Goal: Transaction & Acquisition: Register for event/course

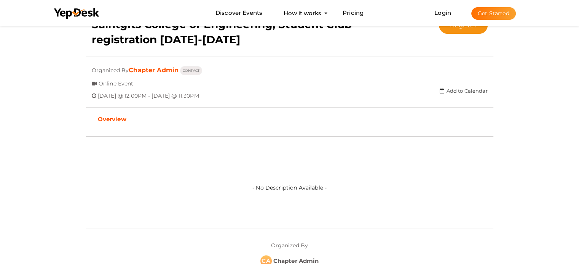
scroll to position [152, 0]
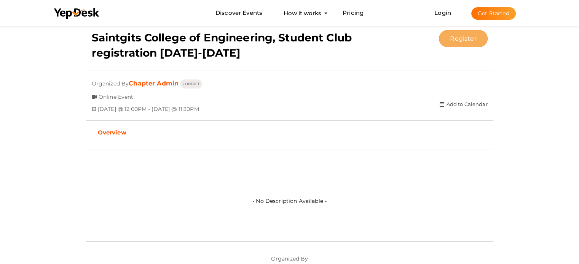
click at [459, 43] on button "Register" at bounding box center [463, 38] width 48 height 17
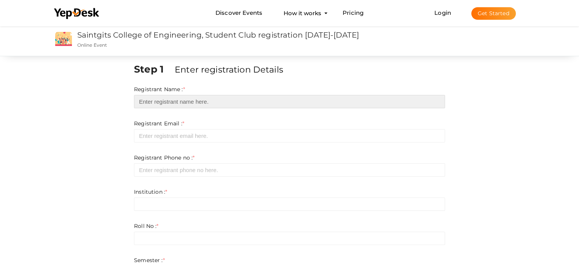
click at [244, 104] on input "text" at bounding box center [289, 101] width 311 height 13
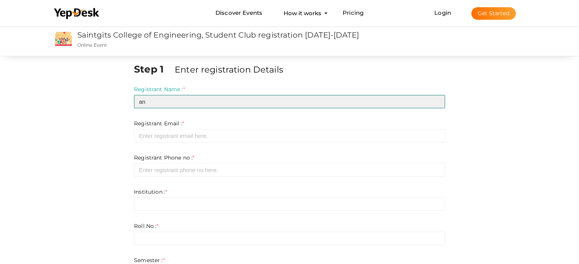
type input "a"
type input "[PERSON_NAME]"
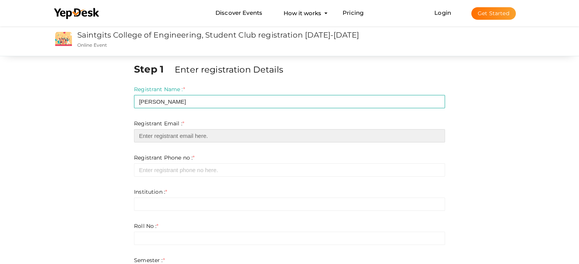
click at [237, 142] on input "email" at bounding box center [289, 135] width 311 height 13
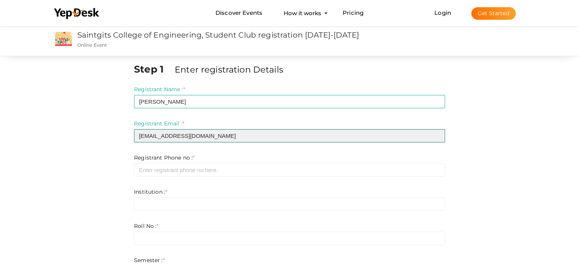
type input "[EMAIL_ADDRESS][DOMAIN_NAME]"
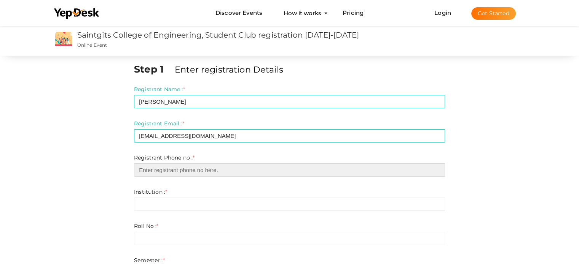
click at [344, 170] on input "number" at bounding box center [289, 170] width 311 height 13
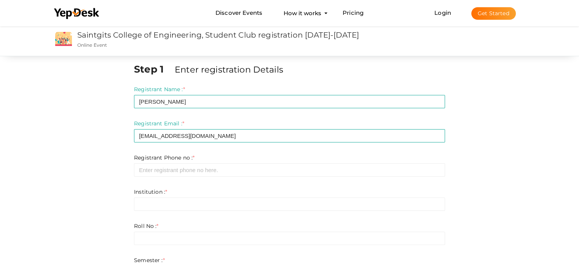
click at [173, 162] on div "Registrant Phone no : * Required. Invalid email Invalid phone number Invalid Fo…" at bounding box center [289, 165] width 311 height 23
click at [188, 196] on div "Institution : * Invalid Email Required. Limit exceeds. Limit is - Invalid email…" at bounding box center [289, 199] width 311 height 23
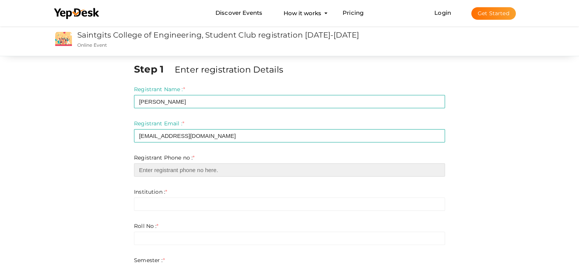
click at [172, 170] on input "number" at bounding box center [289, 170] width 311 height 13
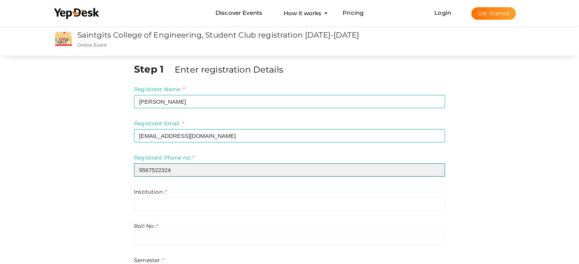
type input "9567522324"
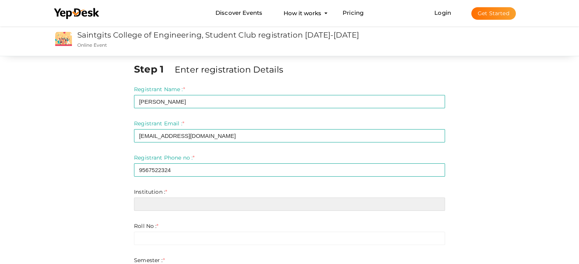
click at [146, 199] on input "text" at bounding box center [289, 204] width 311 height 13
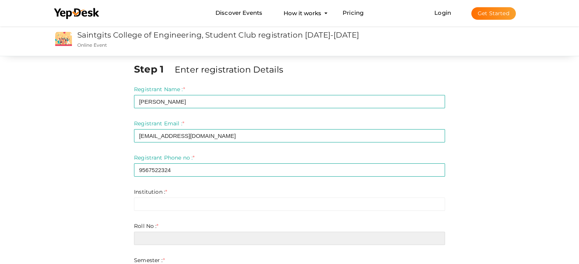
click at [151, 232] on input "text" at bounding box center [289, 238] width 311 height 13
type input "2"
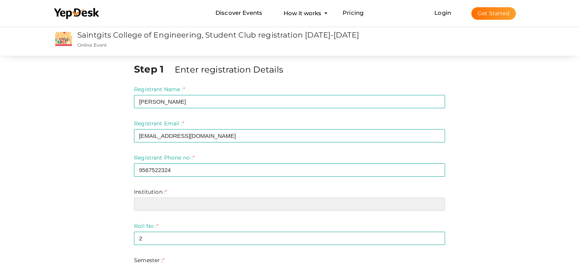
click at [158, 203] on input "text" at bounding box center [289, 204] width 311 height 13
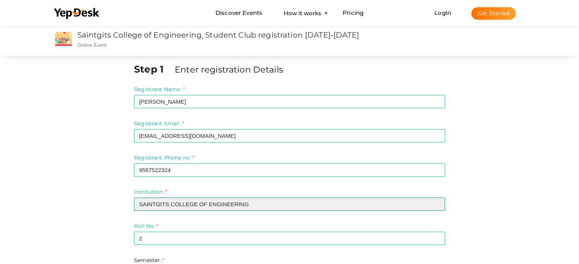
drag, startPoint x: 141, startPoint y: 202, endPoint x: 132, endPoint y: 199, distance: 9.1
click at [145, 209] on input "SAINTGITS COLLEGE OF ENGINEERING" at bounding box center [289, 204] width 311 height 13
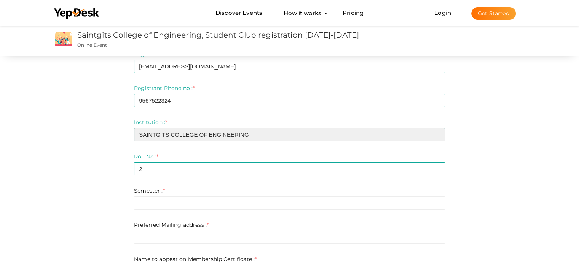
scroll to position [76, 0]
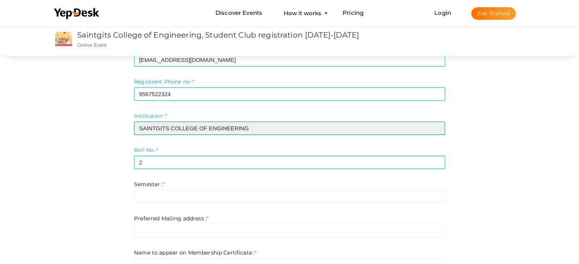
type input "SAINTGITS COLLEGE OF ENGINEERING"
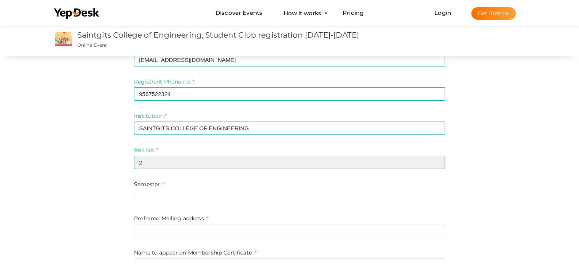
click at [194, 161] on input "2" at bounding box center [289, 162] width 311 height 13
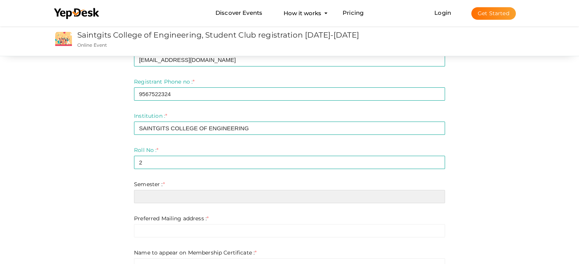
click at [191, 201] on input "text" at bounding box center [289, 196] width 311 height 13
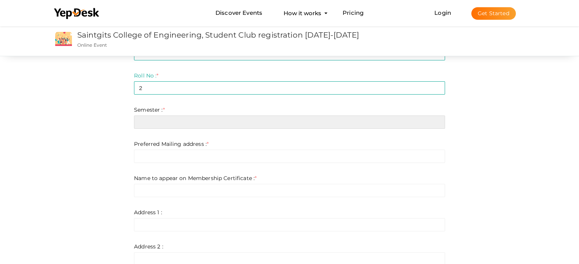
scroll to position [152, 0]
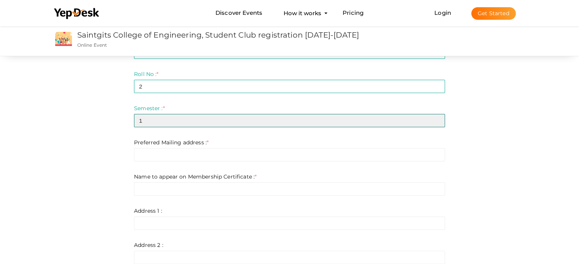
type input "1"
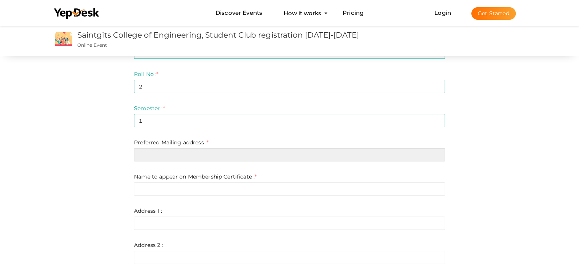
click at [193, 153] on input "text" at bounding box center [289, 154] width 311 height 13
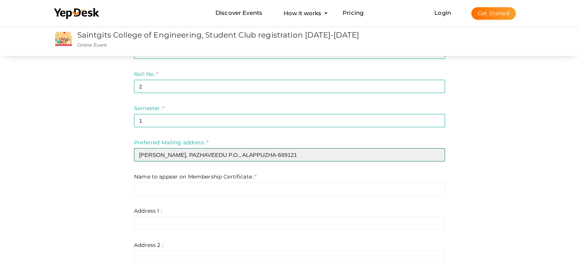
type input "[PERSON_NAME], PAZHAVEEDU P.O., ALAPPUZHA-689121"
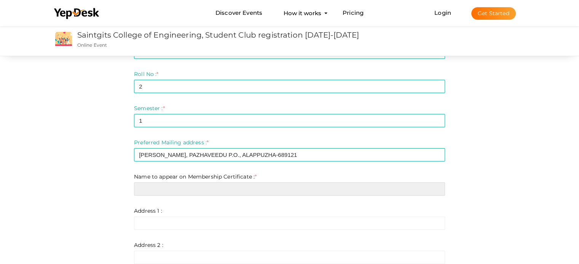
click at [292, 191] on input "text" at bounding box center [289, 189] width 311 height 13
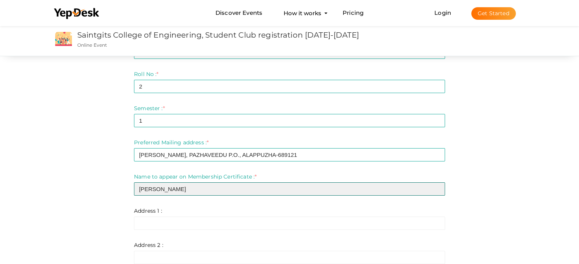
type input "[PERSON_NAME]"
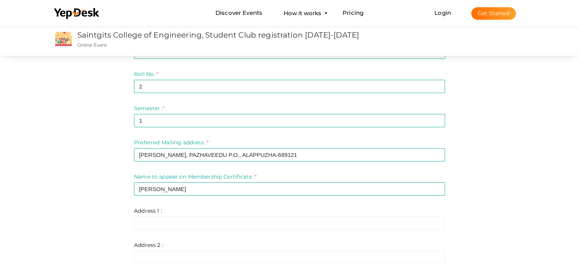
click at [234, 232] on form "Registrant Name : * [PERSON_NAME] Required. Invalid email Invalid phone number …" at bounding box center [289, 167] width 311 height 468
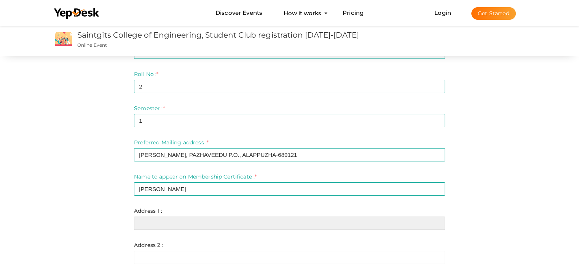
click at [237, 217] on input "text" at bounding box center [289, 223] width 311 height 13
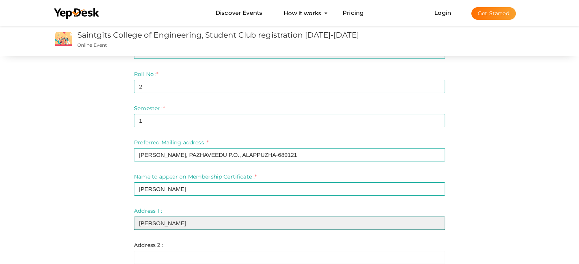
type input "[PERSON_NAME]"
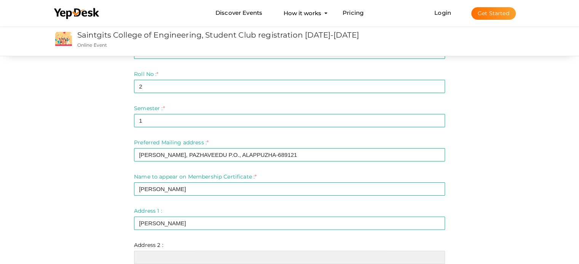
click at [269, 257] on input "text" at bounding box center [289, 257] width 311 height 13
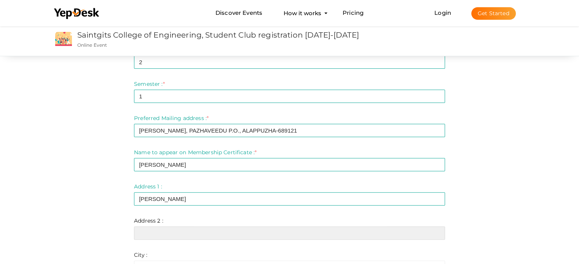
scroll to position [190, 0]
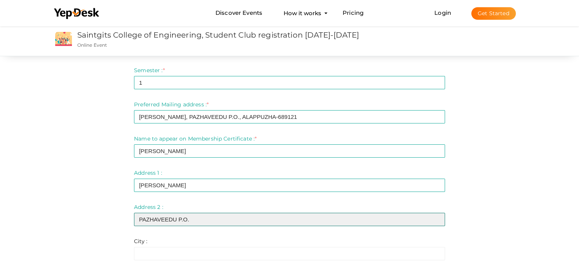
type input "PAZHAVEEDU P.O."
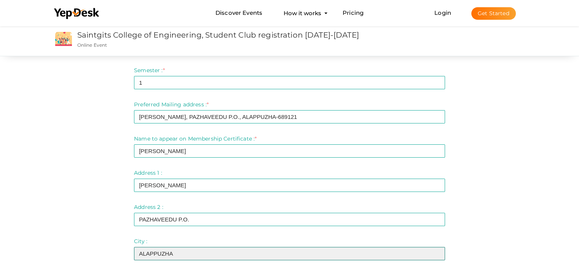
type input "ALAPPUZHA"
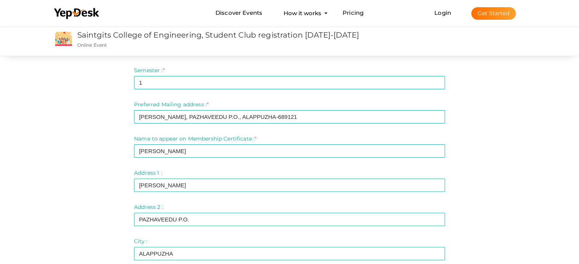
scroll to position [346, 0]
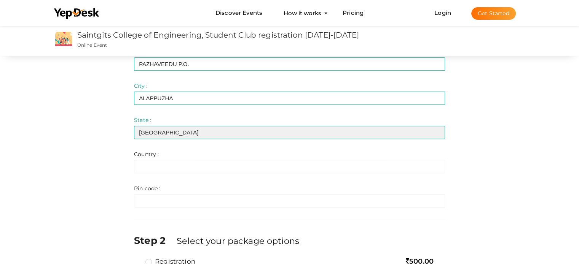
type input "[GEOGRAPHIC_DATA]"
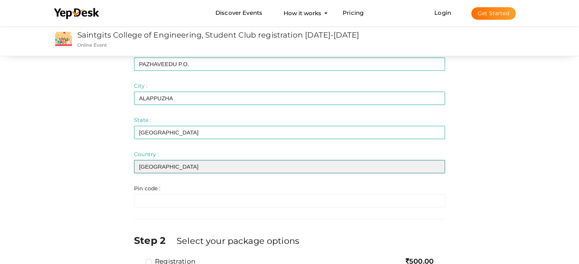
type input "[GEOGRAPHIC_DATA]"
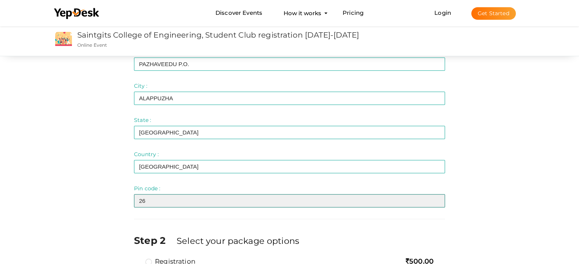
type input "2"
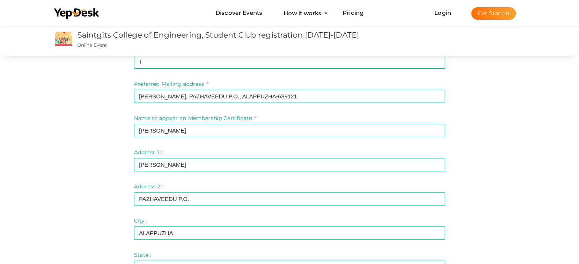
scroll to position [194, 0]
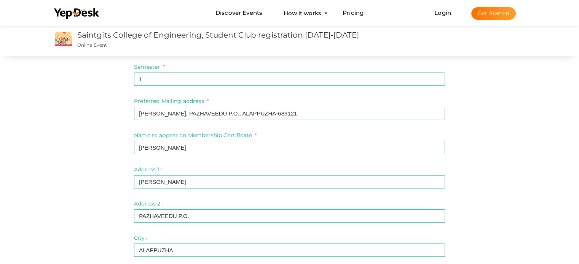
type input "688009"
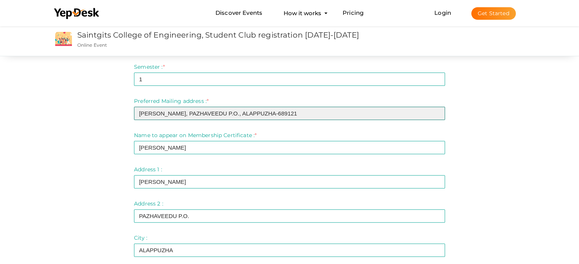
drag, startPoint x: 273, startPoint y: 115, endPoint x: 276, endPoint y: 117, distance: 3.9
click at [272, 115] on input "[PERSON_NAME], PAZHAVEEDU P.O., ALAPPUZHA-689121" at bounding box center [289, 113] width 311 height 13
click at [277, 117] on input "[PERSON_NAME], PAZHAVEEDU P.O., ALAPPUZHA-689121" at bounding box center [289, 113] width 311 height 13
drag, startPoint x: 282, startPoint y: 114, endPoint x: 263, endPoint y: 111, distance: 19.6
click at [263, 111] on input "[PERSON_NAME], PAZHAVEEDU P.O., ALAPPUZHA-689121" at bounding box center [289, 113] width 311 height 13
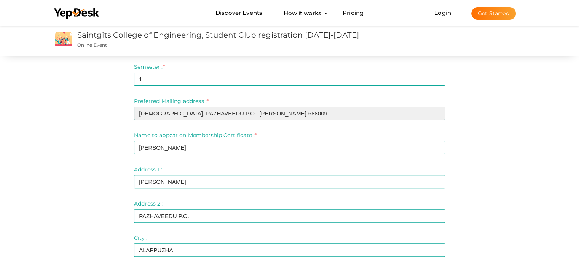
type input "[DEMOGRAPHIC_DATA], PAZHAVEEDU P.O., [PERSON_NAME]-688009"
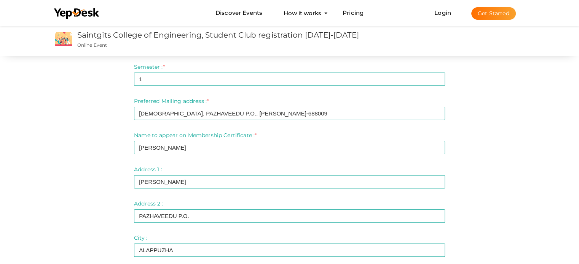
click at [256, 172] on div "Address 1 : * [PERSON_NAME] Invalid Email Required. Limit exceeds. Limit is - I…" at bounding box center [289, 177] width 311 height 23
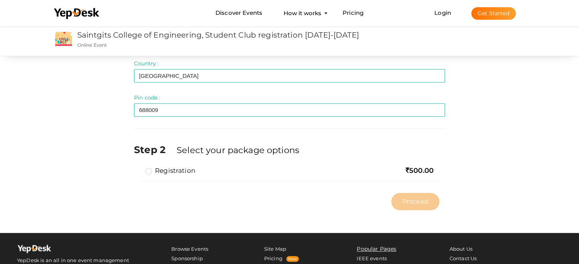
scroll to position [460, 0]
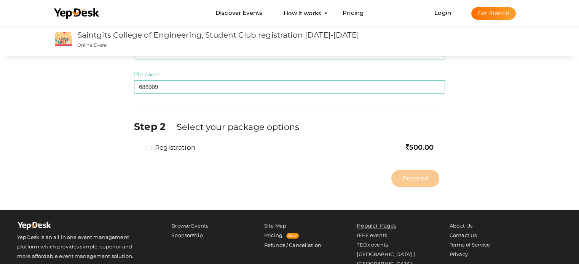
click at [342, 163] on div "Registration 500.00 Limit Reached: You can select a maximum of 1 and minimum of…" at bounding box center [289, 154] width 311 height 23
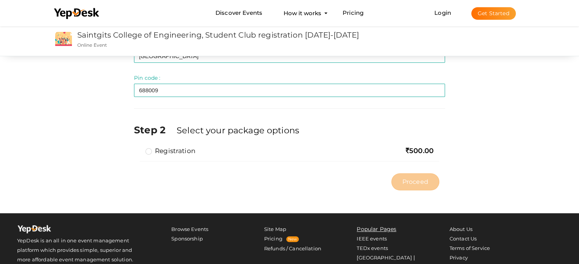
scroll to position [513, 0]
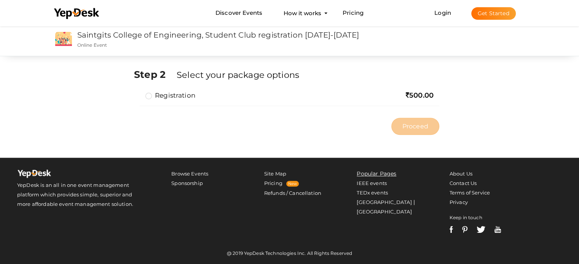
click at [151, 92] on label "Registration" at bounding box center [170, 95] width 50 height 9
click at [138, 92] on input "Registration" at bounding box center [138, 92] width 0 height 0
click at [420, 127] on span "Proceed" at bounding box center [415, 126] width 26 height 9
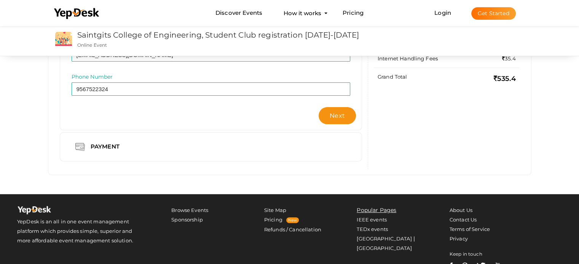
scroll to position [152, 0]
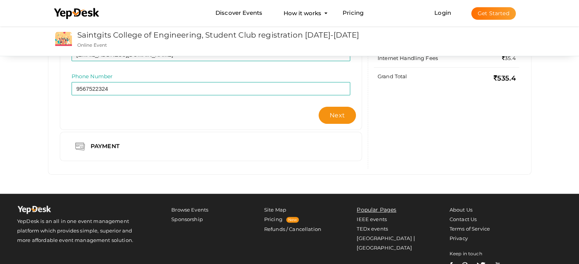
drag, startPoint x: 344, startPoint y: 120, endPoint x: 352, endPoint y: 156, distance: 37.2
click at [352, 156] on div "Billing Info Full Name [PERSON_NAME] Invalid Name. Please enter full name. Requ…" at bounding box center [211, 64] width 302 height 194
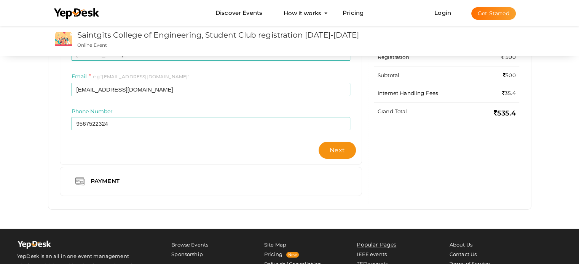
scroll to position [113, 0]
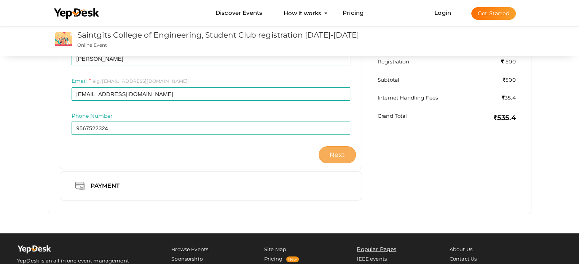
click at [330, 153] on button "Next" at bounding box center [336, 154] width 37 height 17
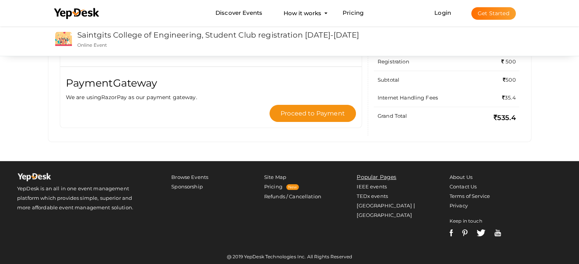
scroll to position [0, 0]
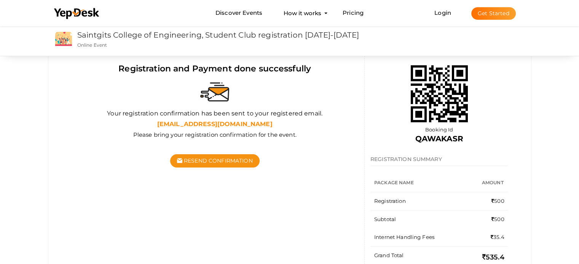
scroll to position [76, 0]
